Goal: Task Accomplishment & Management: Use online tool/utility

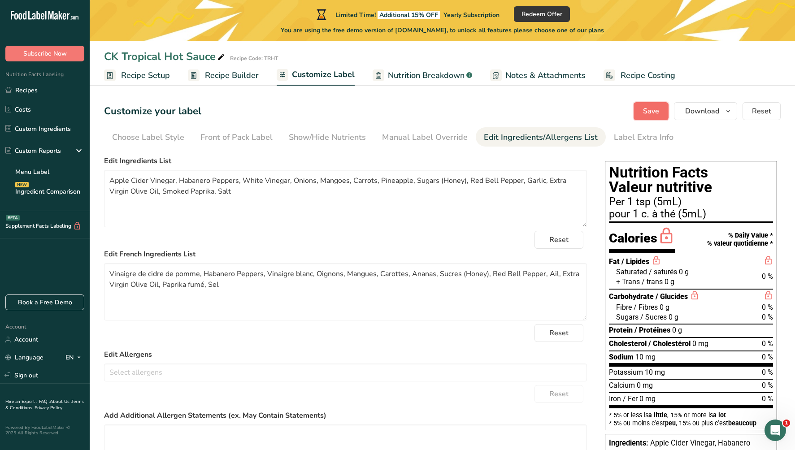
click at [647, 111] on span "Save" at bounding box center [651, 111] width 16 height 11
click at [419, 142] on div "Manual Label Override" at bounding box center [425, 137] width 86 height 12
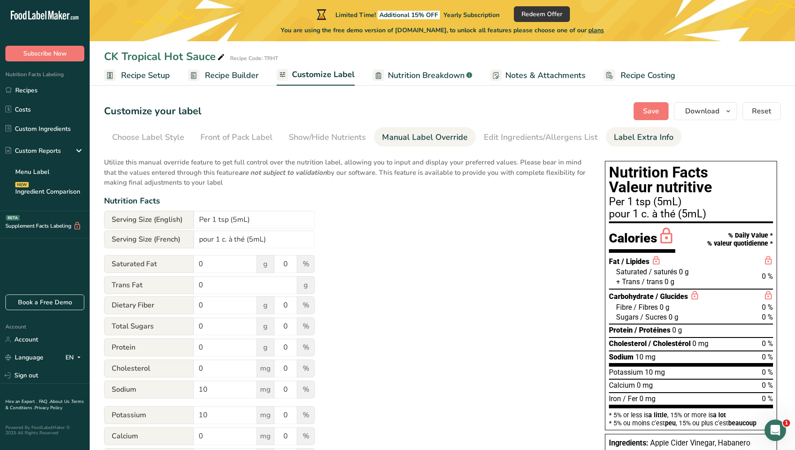
click at [628, 135] on div "Label Extra Info" at bounding box center [644, 137] width 60 height 12
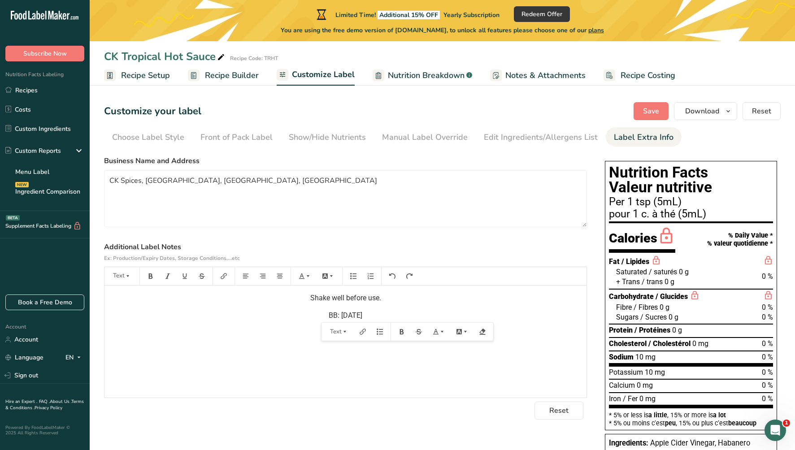
drag, startPoint x: 376, startPoint y: 316, endPoint x: 291, endPoint y: 318, distance: 84.8
click at [291, 318] on p "BB: [DATE]" at bounding box center [345, 315] width 473 height 11
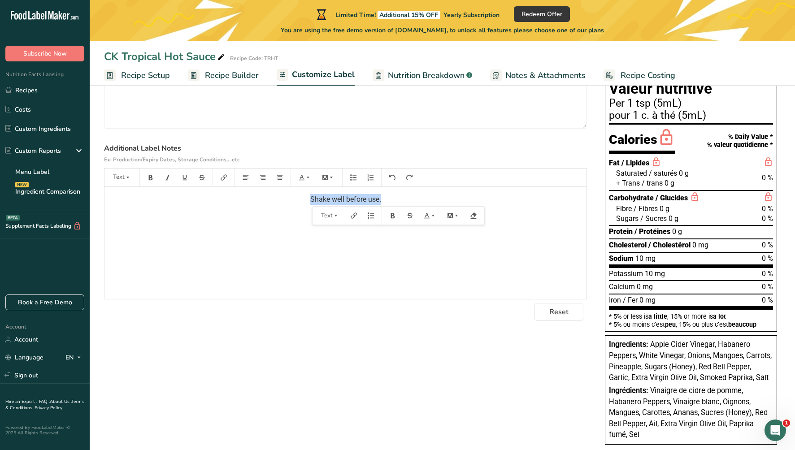
scroll to position [182, 0]
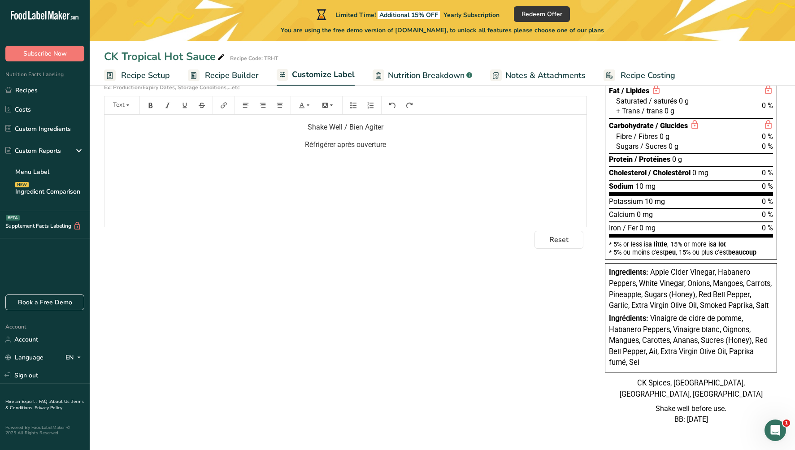
click at [305, 140] on span "Réfrigérer après ouverture" at bounding box center [345, 144] width 81 height 9
click at [303, 140] on p "Réfrigérer après ouverture" at bounding box center [345, 145] width 473 height 11
click at [308, 140] on span "Réfrigérer après ouverture" at bounding box center [345, 144] width 81 height 9
drag, startPoint x: 263, startPoint y: 133, endPoint x: 339, endPoint y: 135, distance: 76.3
click at [339, 140] on span "Refrigerate after opening" at bounding box center [302, 144] width 79 height 9
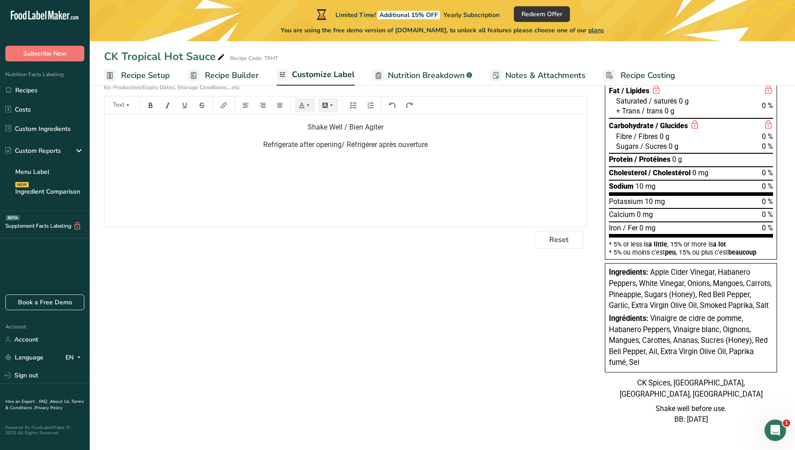
click at [456, 204] on div "Shake Well / Bien Agiter Refrigerate after opening / Réfrigérer après ouverture" at bounding box center [346, 171] width 482 height 112
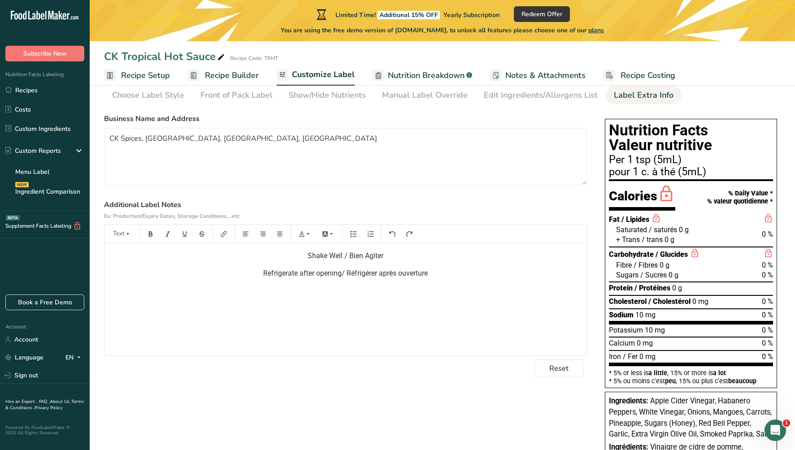
scroll to position [0, 0]
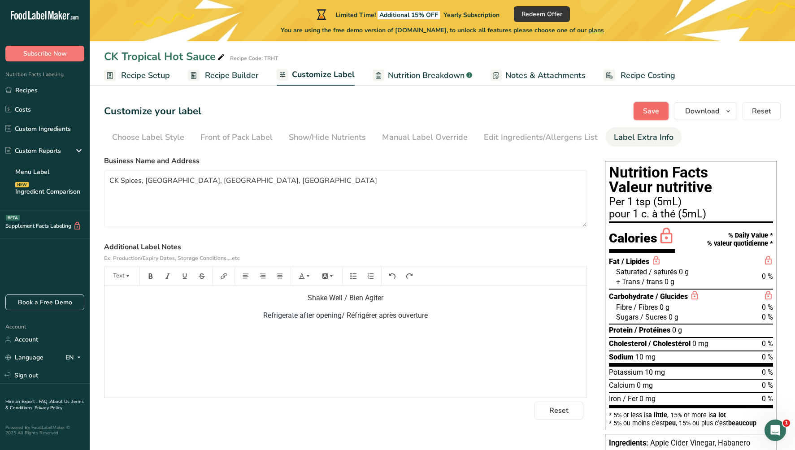
click at [654, 111] on span "Save" at bounding box center [651, 111] width 16 height 11
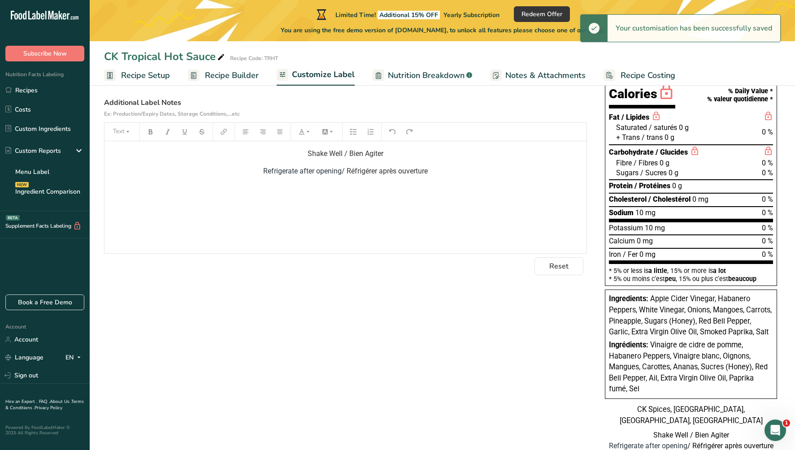
scroll to position [182, 0]
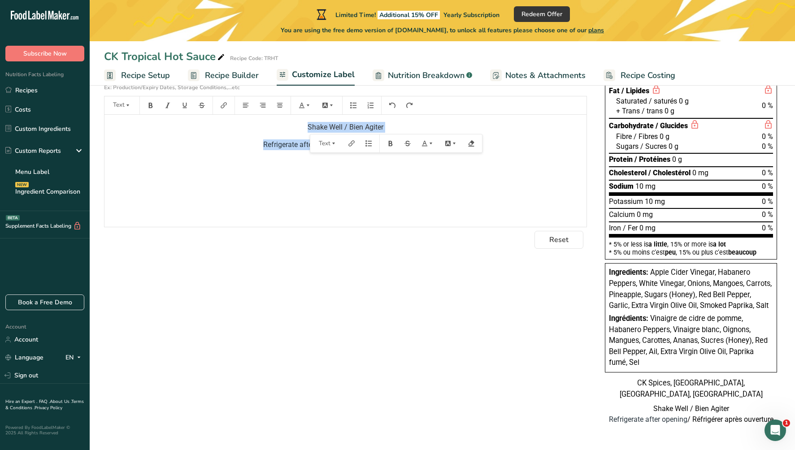
drag, startPoint x: 442, startPoint y: 135, endPoint x: 265, endPoint y: 118, distance: 178.5
click at [265, 118] on div "Shake Well / Bien Agiter Refrigerate after opening / Réfrigérer après ouverture" at bounding box center [346, 171] width 482 height 112
click at [247, 102] on icon "button" at bounding box center [246, 105] width 6 height 6
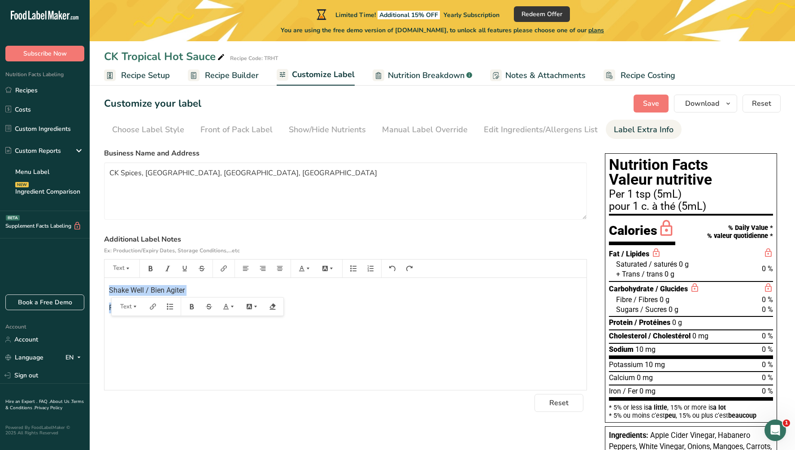
scroll to position [0, 0]
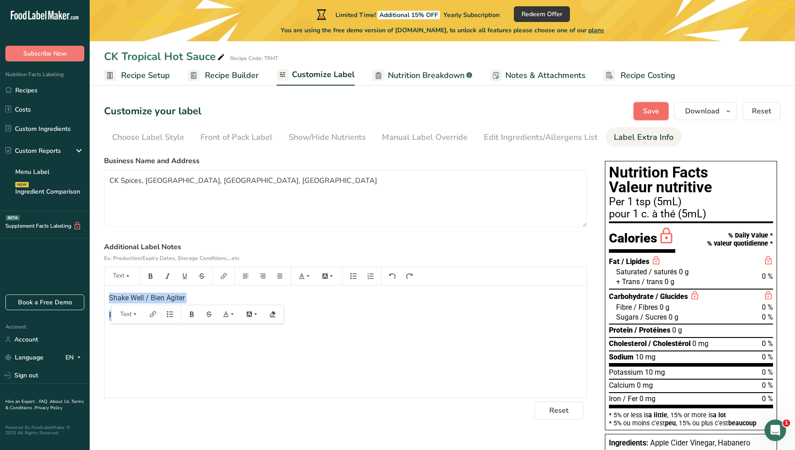
click at [651, 107] on span "Save" at bounding box center [651, 111] width 16 height 11
click at [253, 193] on textarea "CK Spices, [GEOGRAPHIC_DATA], [GEOGRAPHIC_DATA], [GEOGRAPHIC_DATA]" at bounding box center [345, 198] width 483 height 57
click at [111, 182] on textarea "CK Spices, [GEOGRAPHIC_DATA], [GEOGRAPHIC_DATA], [GEOGRAPHIC_DATA]" at bounding box center [345, 198] width 483 height 57
drag, startPoint x: 284, startPoint y: 321, endPoint x: 108, endPoint y: 273, distance: 182.3
click at [109, 273] on div "Text Shake Well / Bien Agiter Refrigerate after opening / Réfrigérer après ouve…" at bounding box center [345, 332] width 483 height 131
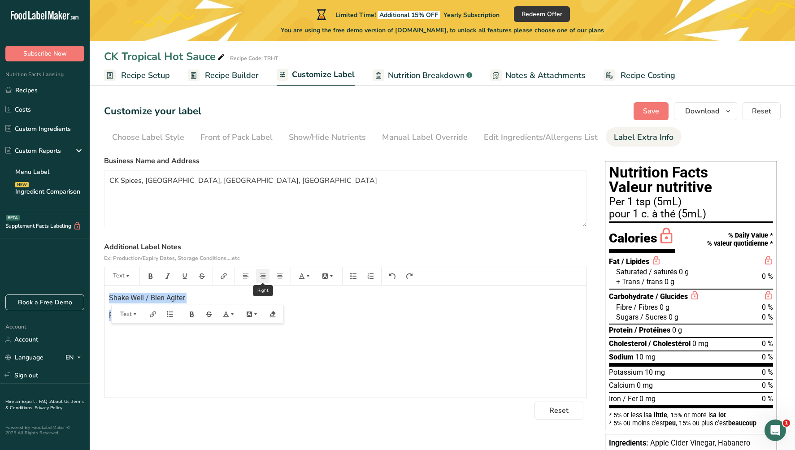
click at [262, 276] on icon "button" at bounding box center [263, 276] width 6 height 6
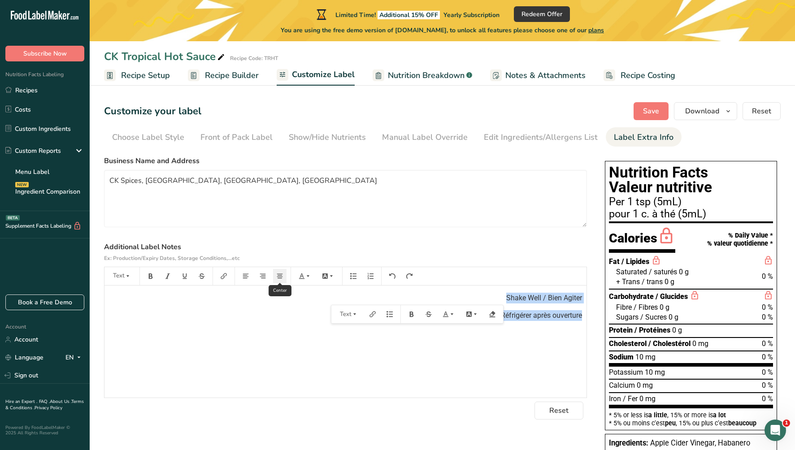
click at [281, 278] on icon "button" at bounding box center [280, 276] width 6 height 5
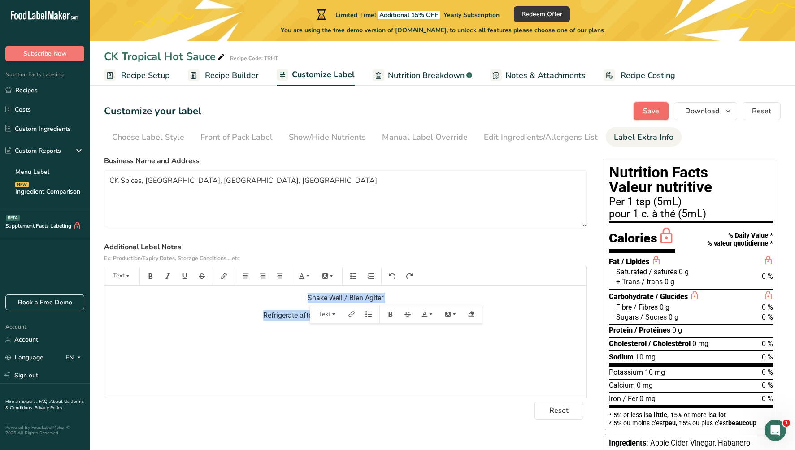
click at [660, 112] on button "Save" at bounding box center [651, 111] width 35 height 18
click at [649, 109] on span "Save" at bounding box center [651, 111] width 16 height 11
click at [414, 71] on span "Nutrition Breakdown" at bounding box center [426, 76] width 77 height 12
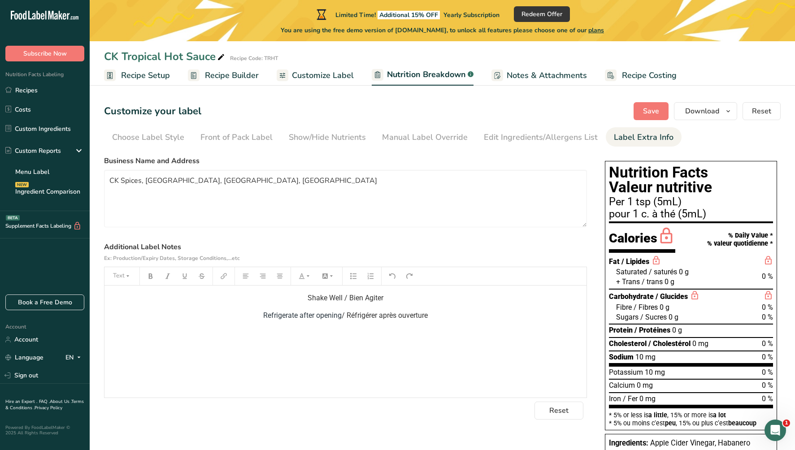
select select "Calories"
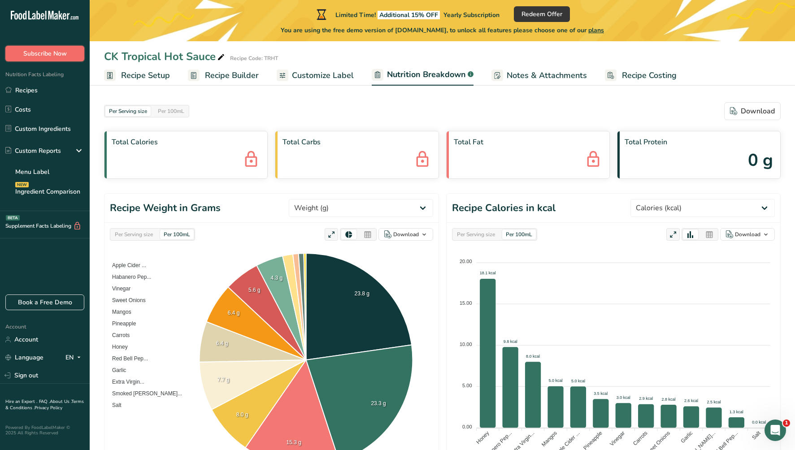
click at [63, 55] on span "Subscribe Now" at bounding box center [45, 53] width 44 height 9
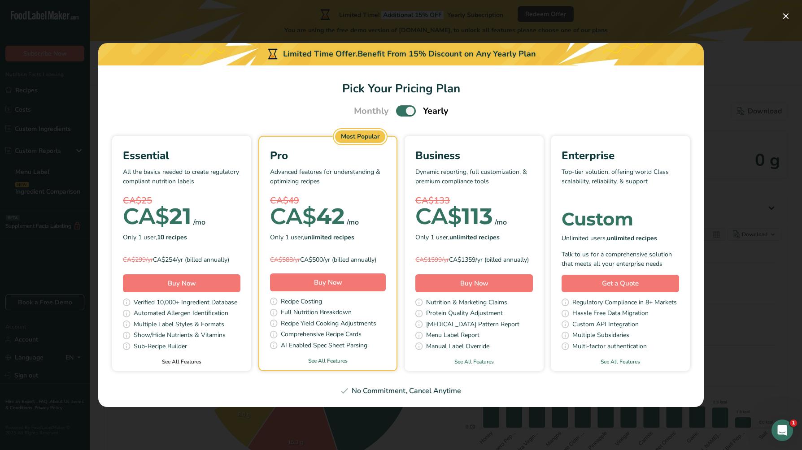
click at [192, 365] on link "See All Features" at bounding box center [181, 362] width 139 height 8
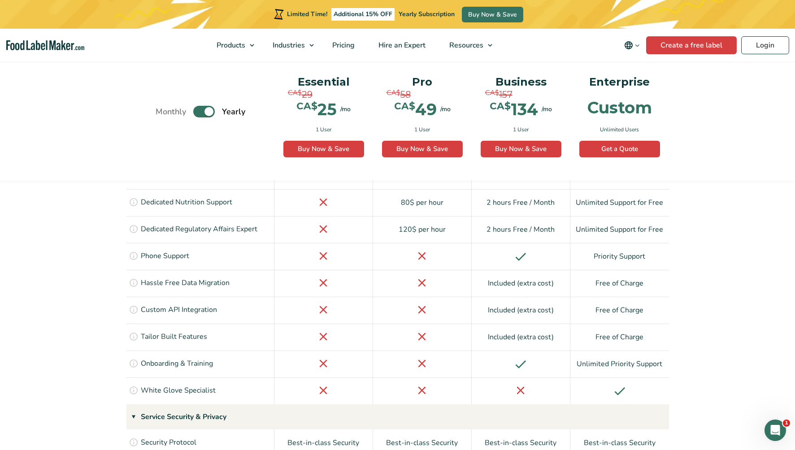
scroll to position [1871, 0]
